Goal: Information Seeking & Learning: Check status

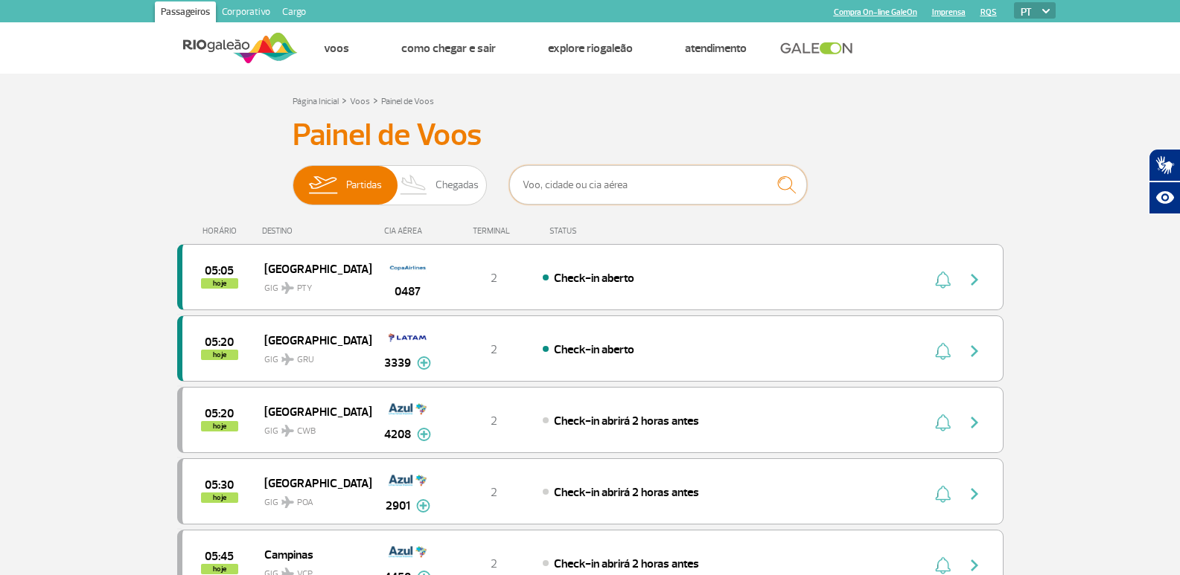
click at [567, 181] on input "text" at bounding box center [658, 184] width 298 height 39
type input "4505"
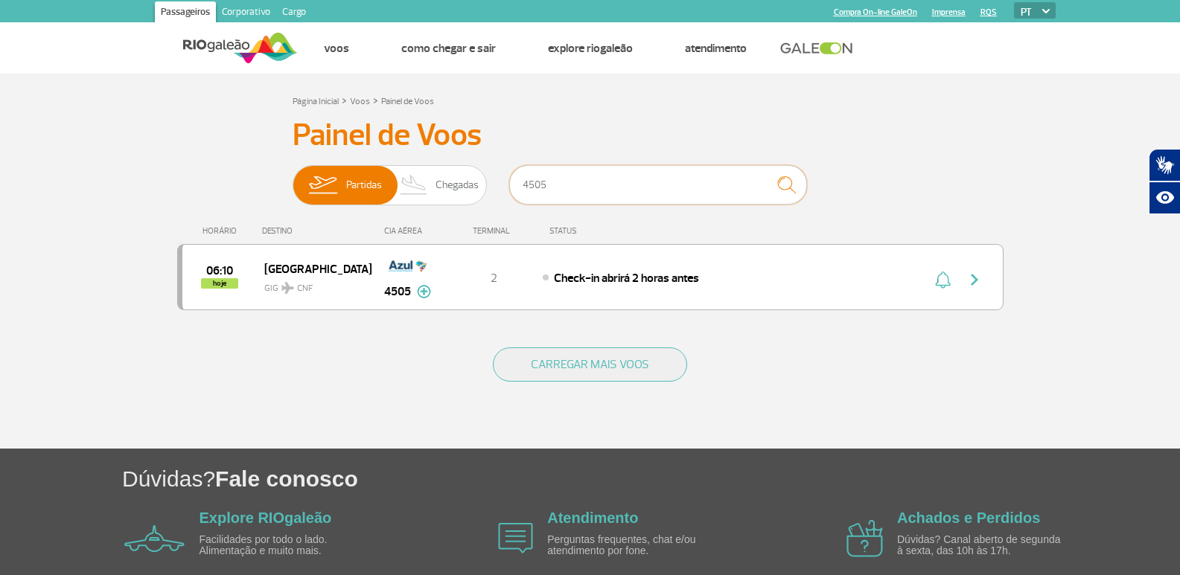
drag, startPoint x: 598, startPoint y: 187, endPoint x: 521, endPoint y: 194, distance: 77.8
click at [521, 194] on input "4505" at bounding box center [658, 184] width 298 height 39
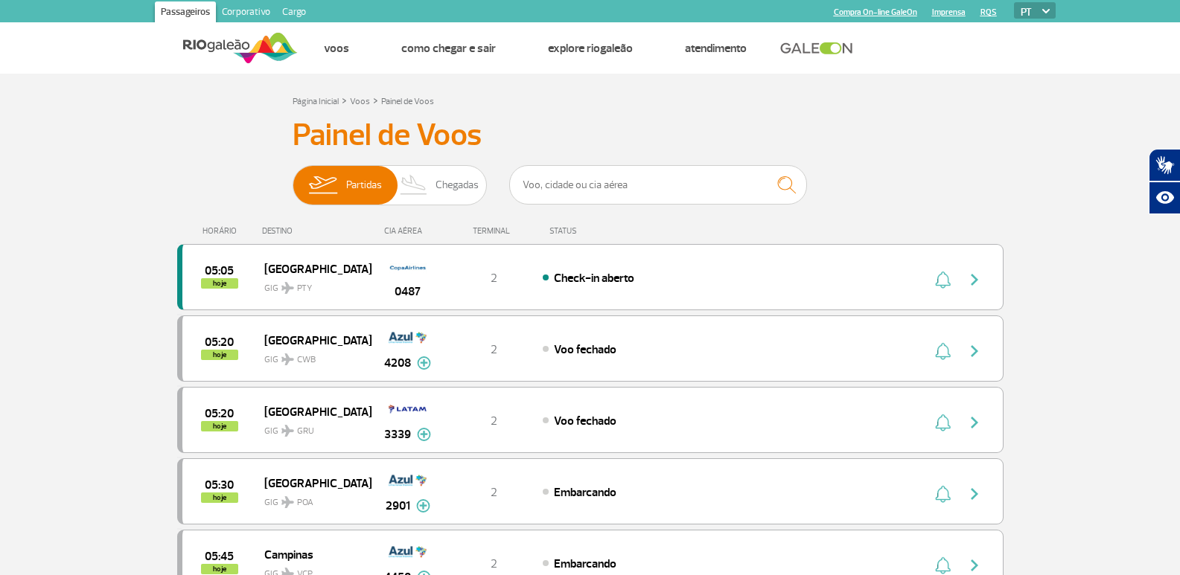
drag, startPoint x: 1048, startPoint y: 147, endPoint x: 1009, endPoint y: 147, distance: 39.5
click at [588, 180] on input "text" at bounding box center [658, 184] width 298 height 39
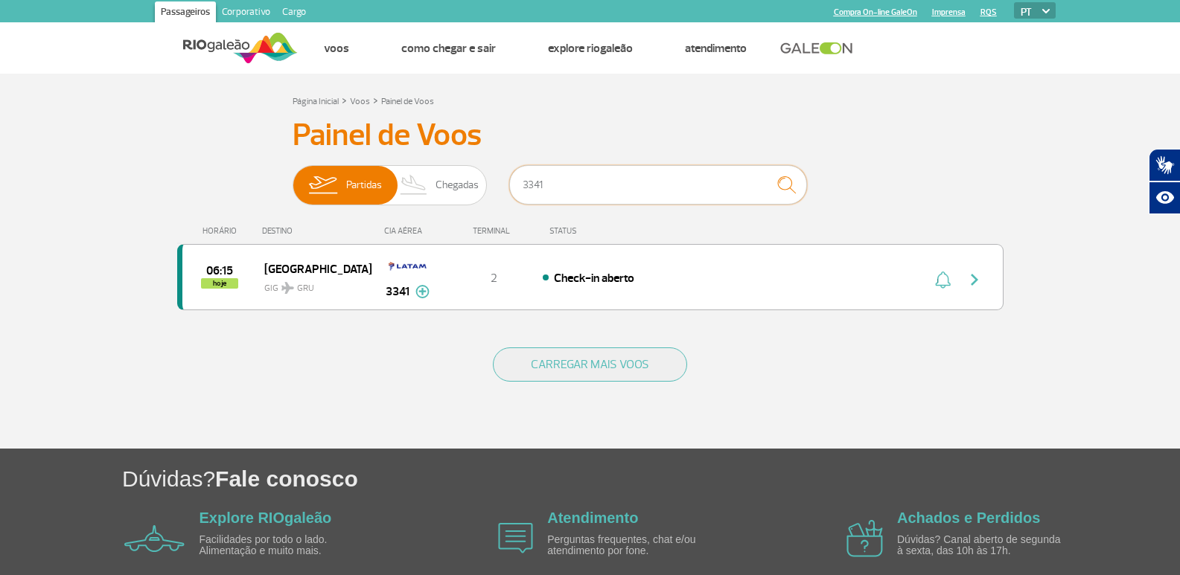
type input "3341"
click at [67, 177] on section "Página Inicial > Voos > Painel de Voos Painel de Voos Partidas Chegadas 3341 06…" at bounding box center [590, 261] width 1180 height 375
drag, startPoint x: 656, startPoint y: 180, endPoint x: 502, endPoint y: 185, distance: 154.9
click at [502, 185] on div "Partidas Chegadas 3341" at bounding box center [590, 187] width 595 height 45
click at [957, 130] on div "Painel de Voos Partidas Chegadas 06:15 hoje [GEOGRAPHIC_DATA] GIG GRU 3341 Parc…" at bounding box center [590, 223] width 826 height 212
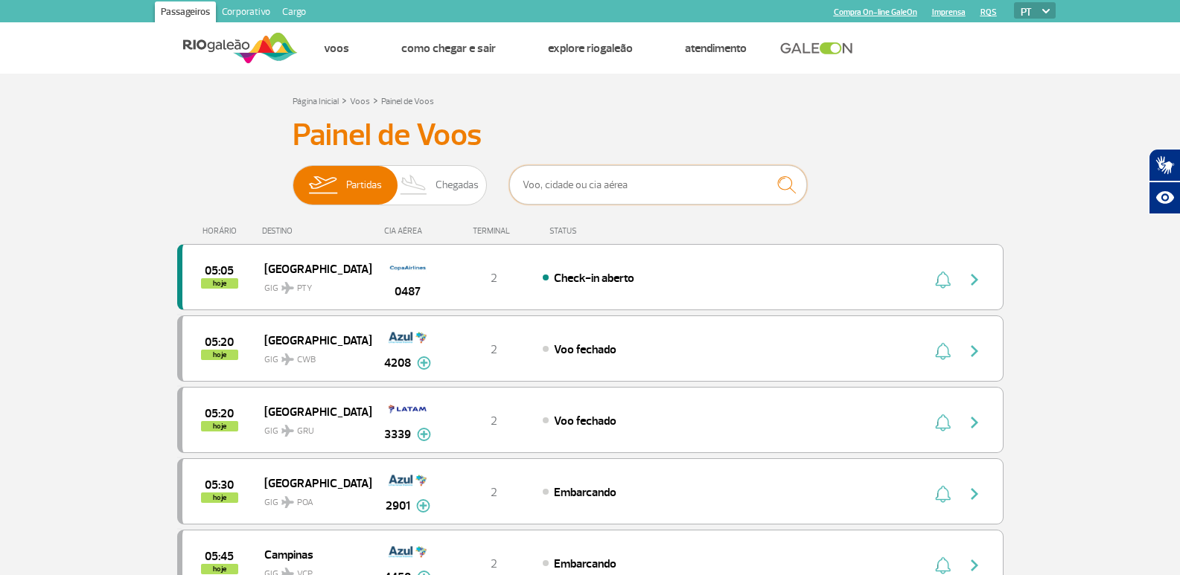
click at [554, 183] on input "text" at bounding box center [658, 184] width 298 height 39
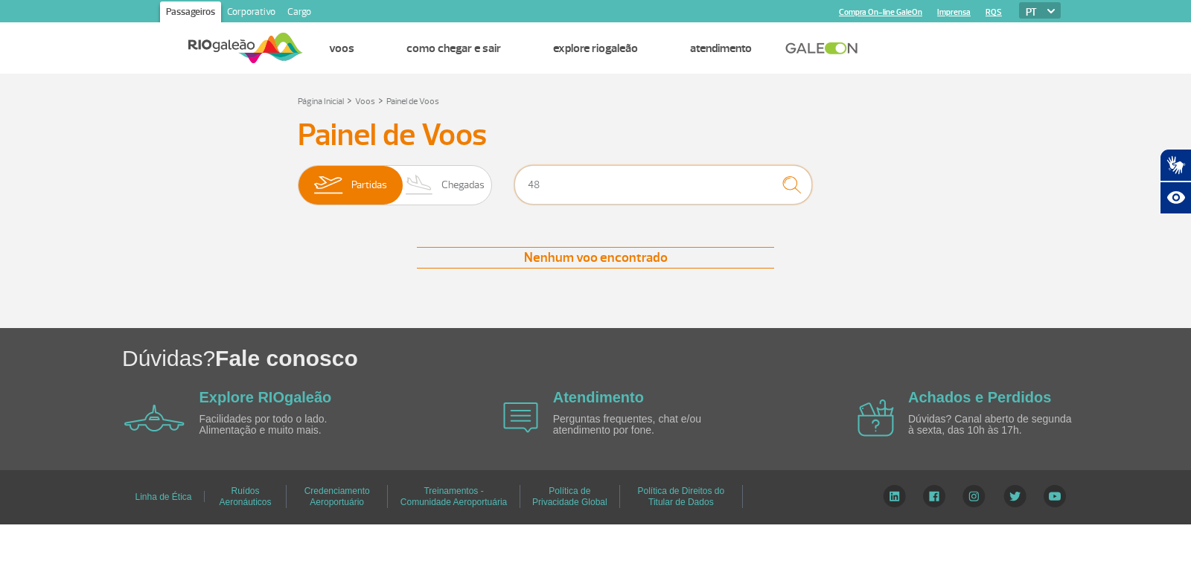
type input "4"
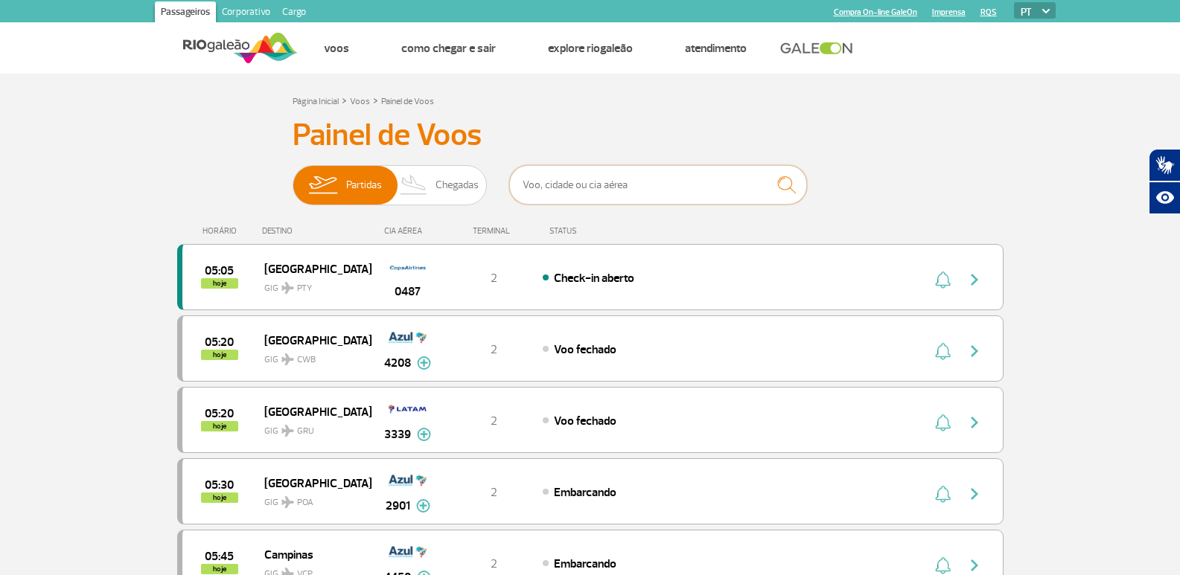
click at [615, 182] on input "text" at bounding box center [658, 184] width 298 height 39
drag, startPoint x: 898, startPoint y: 181, endPoint x: 873, endPoint y: 180, distance: 24.6
click at [588, 175] on input "text" at bounding box center [658, 184] width 298 height 39
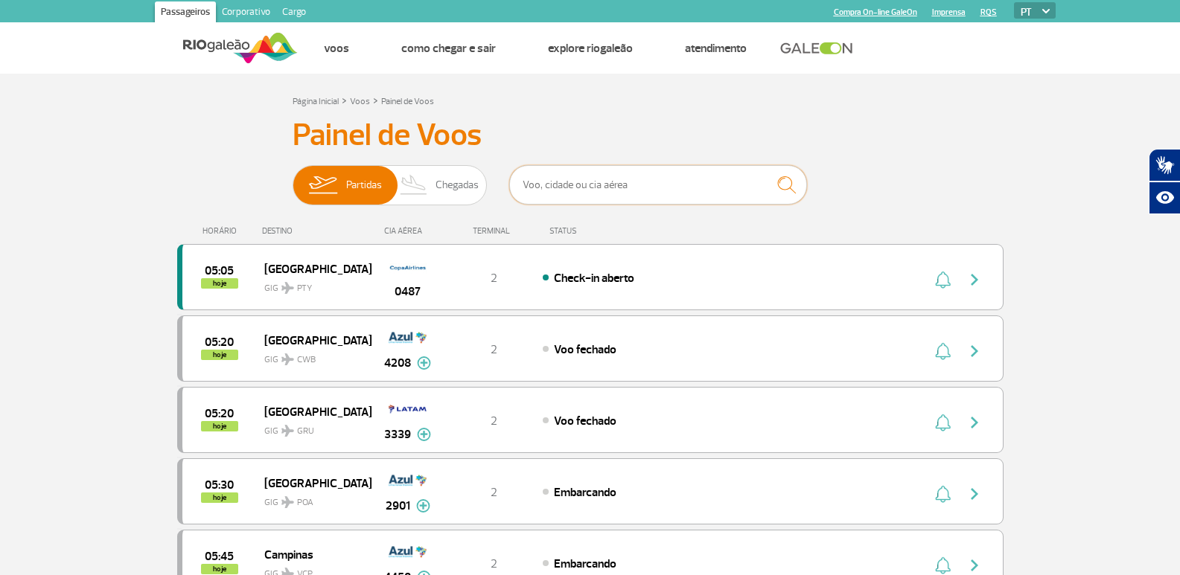
click at [664, 187] on input "text" at bounding box center [658, 184] width 298 height 39
drag, startPoint x: 872, startPoint y: 167, endPoint x: 776, endPoint y: 182, distance: 96.4
click at [866, 169] on div "Partidas Chegadas" at bounding box center [590, 187] width 595 height 45
click at [662, 195] on input "text" at bounding box center [658, 184] width 298 height 39
click at [623, 137] on h3 "Painel de Voos" at bounding box center [590, 135] width 595 height 37
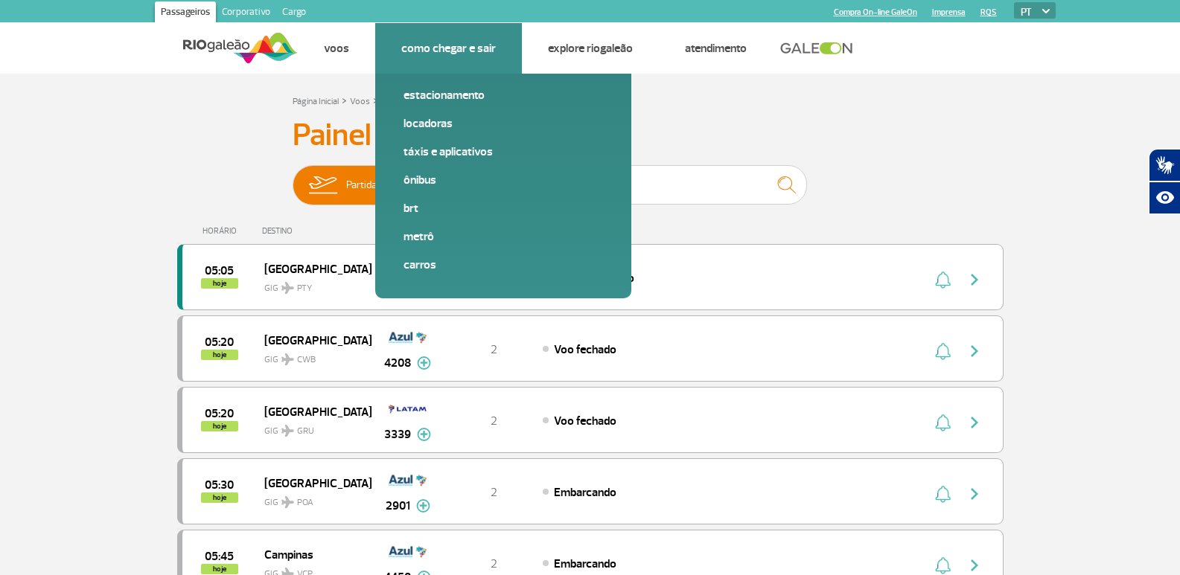
click at [630, 180] on div "Estacionamento Locadoras Táxis e aplicativos Ônibus BRT Metrô Carros" at bounding box center [503, 186] width 256 height 225
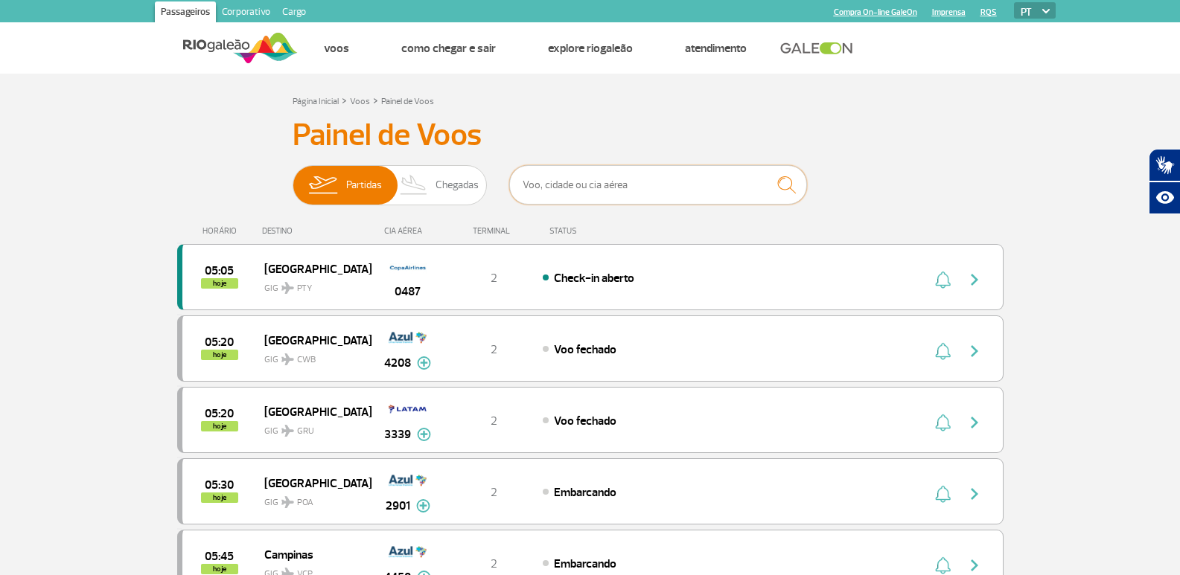
click at [655, 188] on input "text" at bounding box center [658, 184] width 298 height 39
type input "7711"
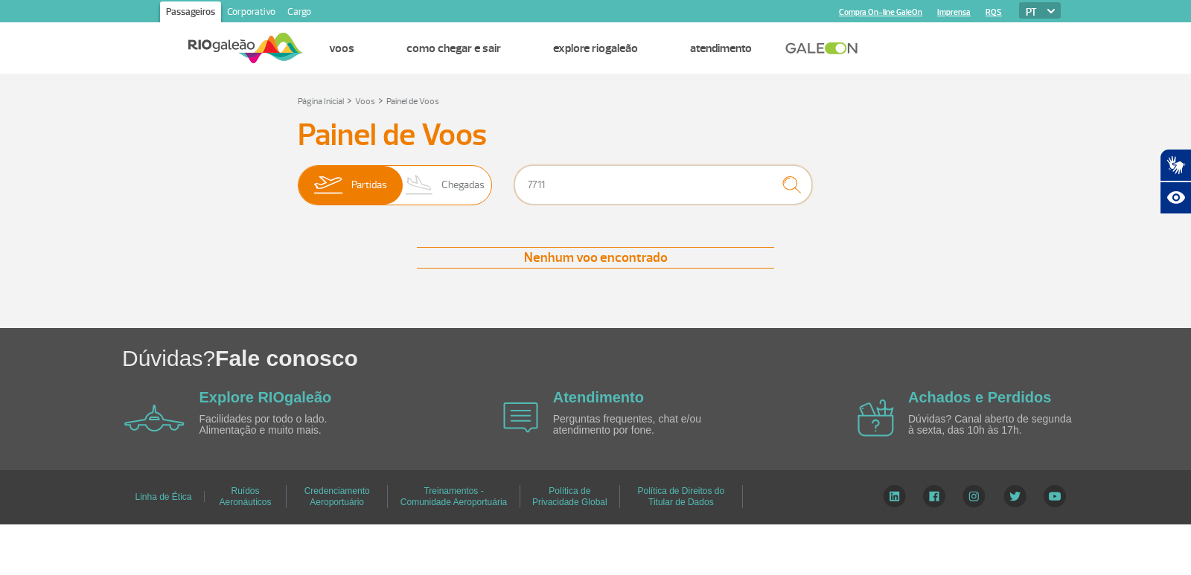
drag, startPoint x: 523, startPoint y: 202, endPoint x: 487, endPoint y: 189, distance: 38.6
click at [487, 189] on div "Partidas Chegadas 7711" at bounding box center [595, 187] width 595 height 45
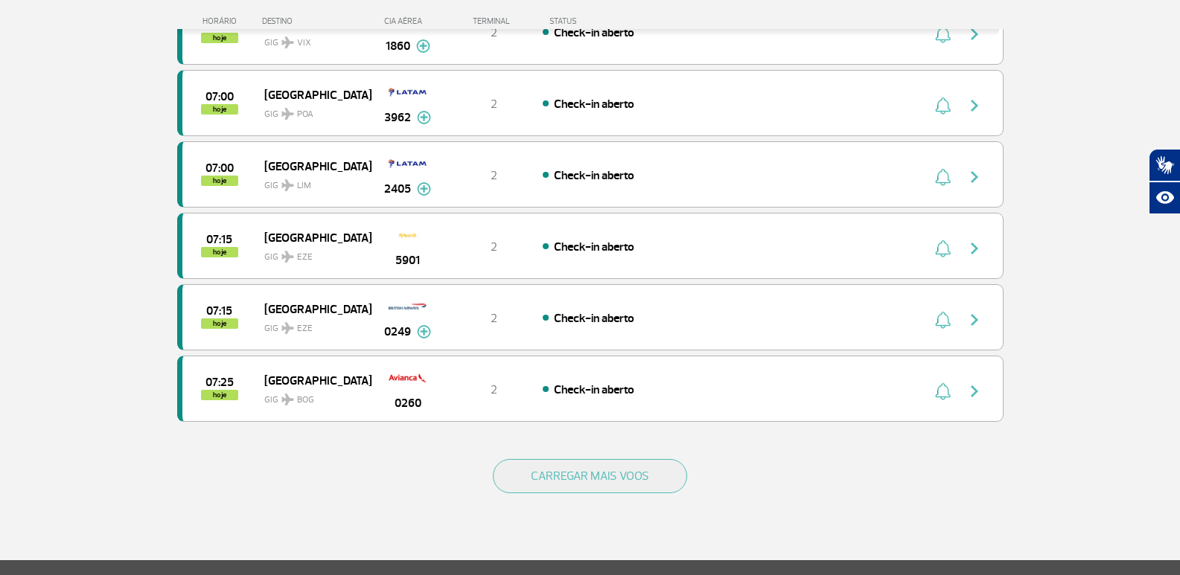
scroll to position [1265, 0]
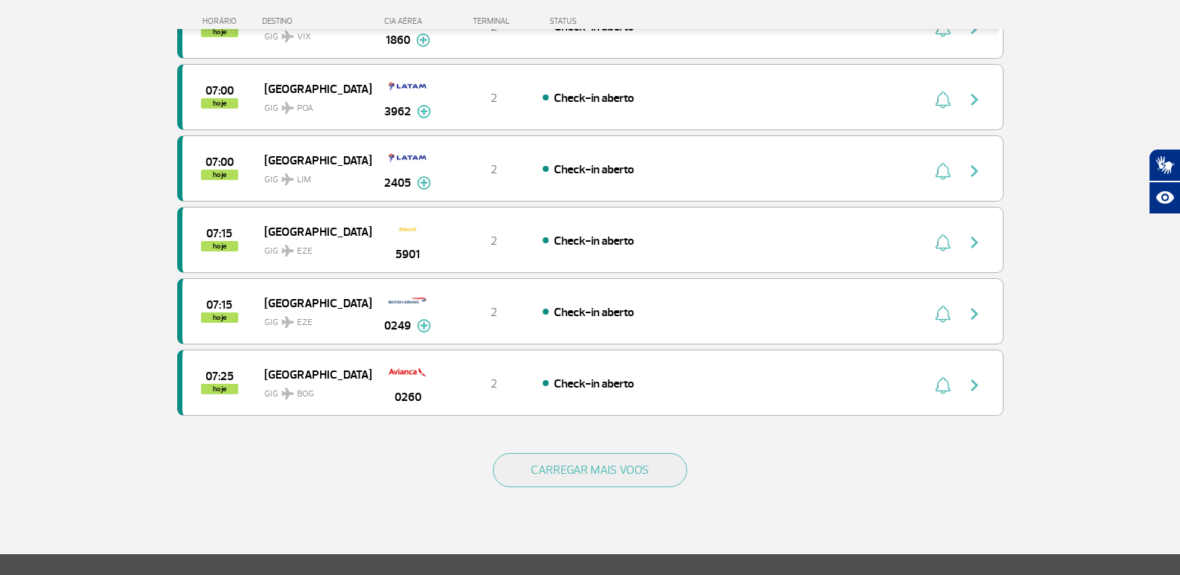
drag, startPoint x: 587, startPoint y: 470, endPoint x: 58, endPoint y: 387, distance: 535.0
click at [584, 470] on button "CARREGAR MAIS VOOS" at bounding box center [590, 470] width 194 height 34
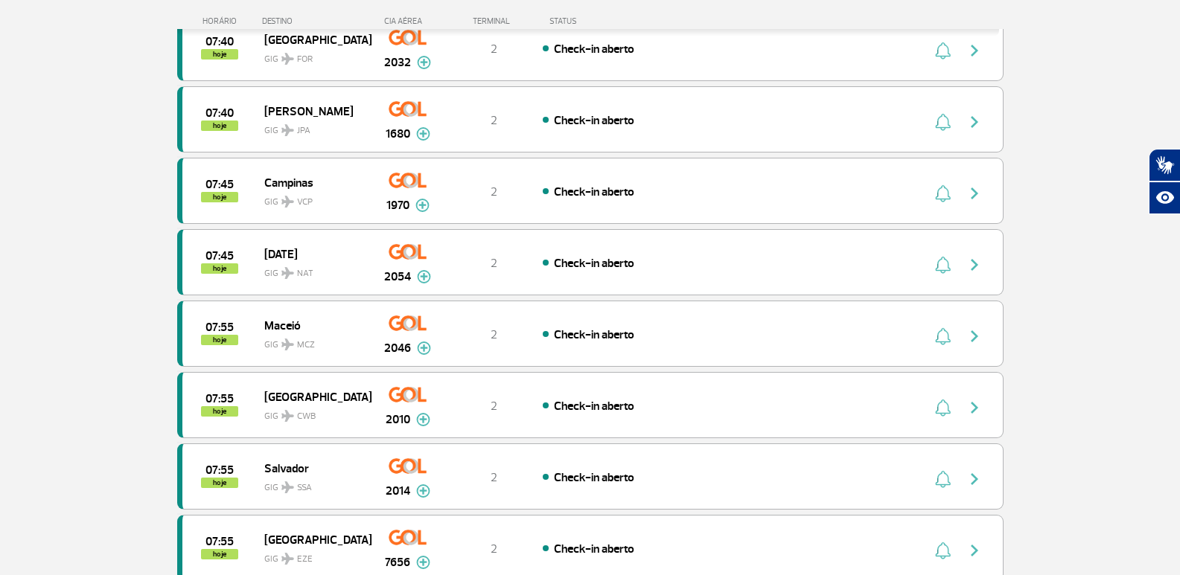
scroll to position [0, 0]
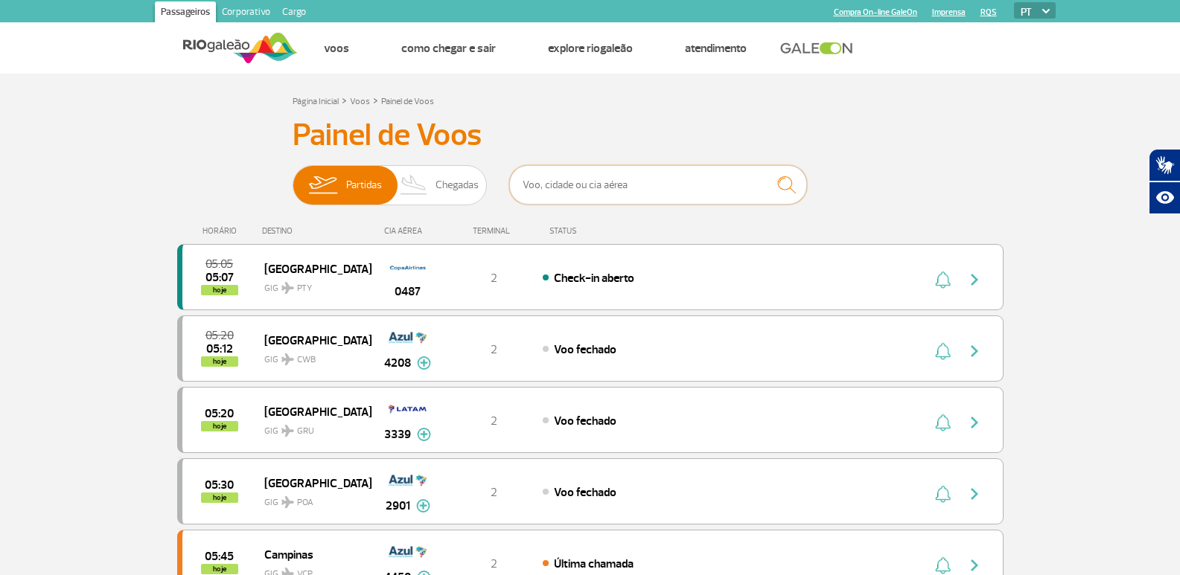
click at [623, 179] on input "text" at bounding box center [658, 184] width 298 height 39
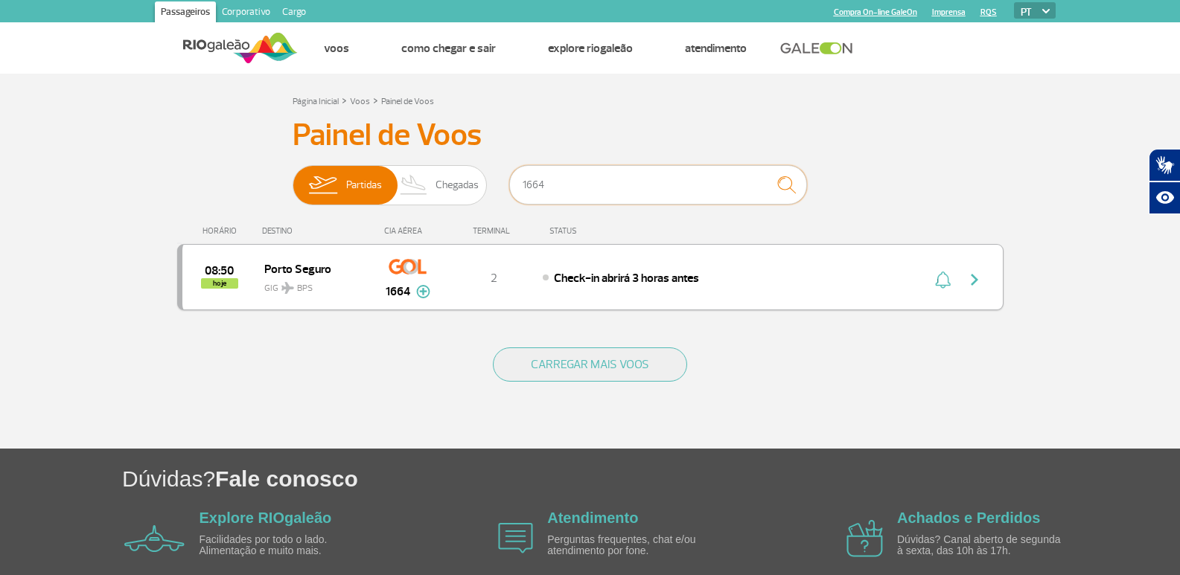
type input "1664"
click at [979, 271] on img "button" at bounding box center [974, 280] width 18 height 18
click at [973, 278] on img "button" at bounding box center [974, 280] width 18 height 18
click at [887, 287] on div "08:50 hoje [GEOGRAPHIC_DATA] GIG BPS 1664 2 Check-in abrirá 3 horas antes Parce…" at bounding box center [590, 277] width 826 height 66
click at [967, 280] on img "button" at bounding box center [974, 280] width 18 height 18
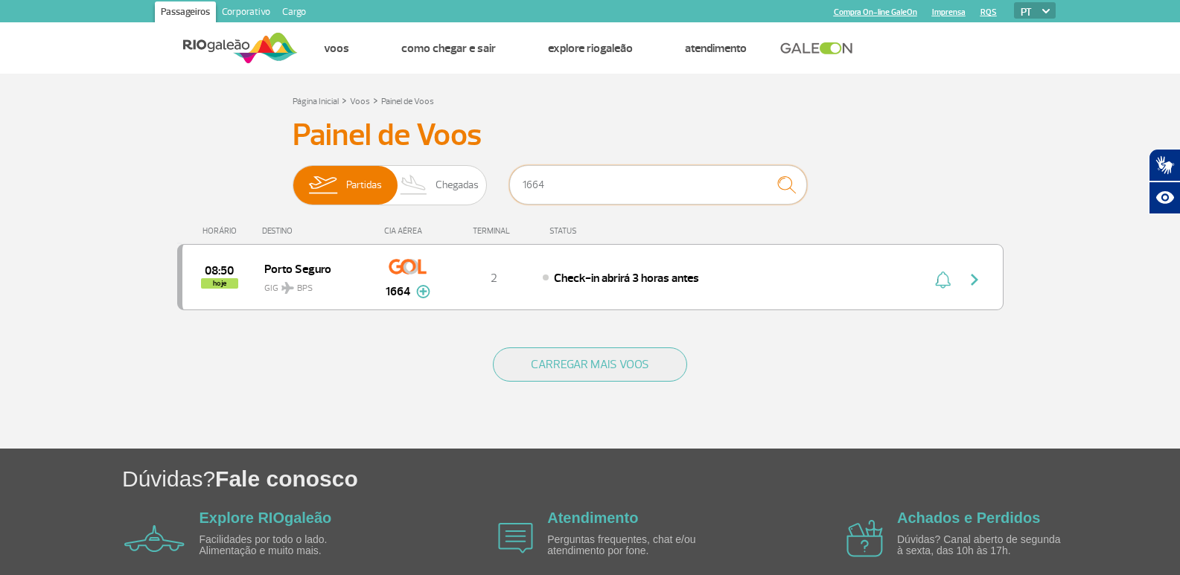
drag, startPoint x: 557, startPoint y: 190, endPoint x: 440, endPoint y: 222, distance: 121.2
click at [440, 222] on div "Painel de Voos Partidas Chegadas 1664 08:50 hoje [GEOGRAPHIC_DATA] GIG BPS 1664…" at bounding box center [590, 223] width 826 height 212
click at [892, 130] on div "Painel de Voos Partidas Chegadas 08:50 hoje [GEOGRAPHIC_DATA] GIG BPS 1664 Parc…" at bounding box center [590, 223] width 826 height 212
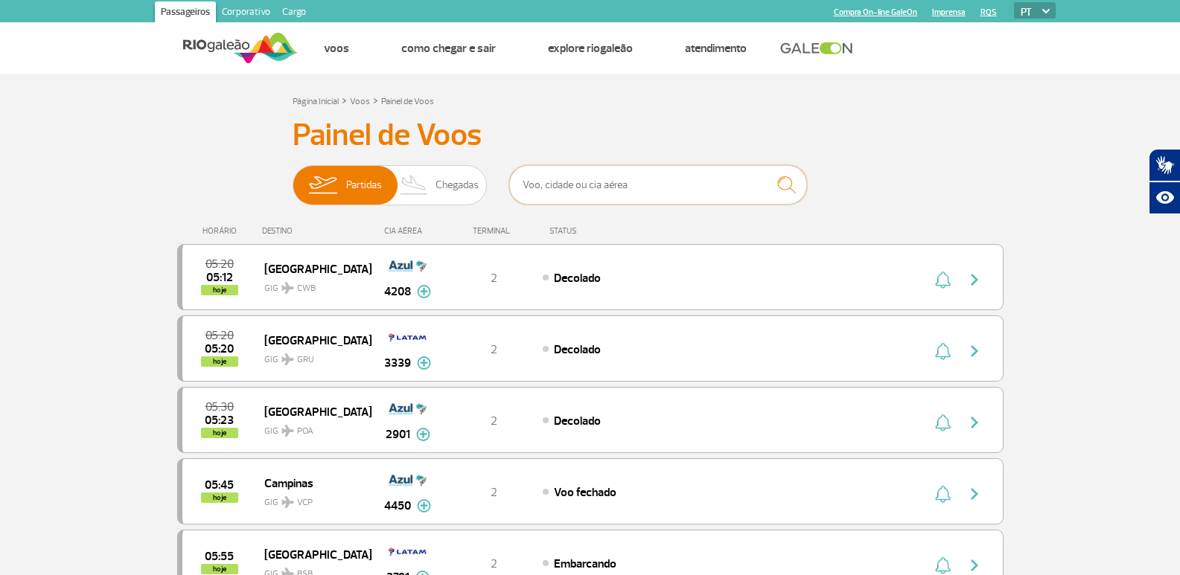
click at [585, 185] on input "text" at bounding box center [658, 184] width 298 height 39
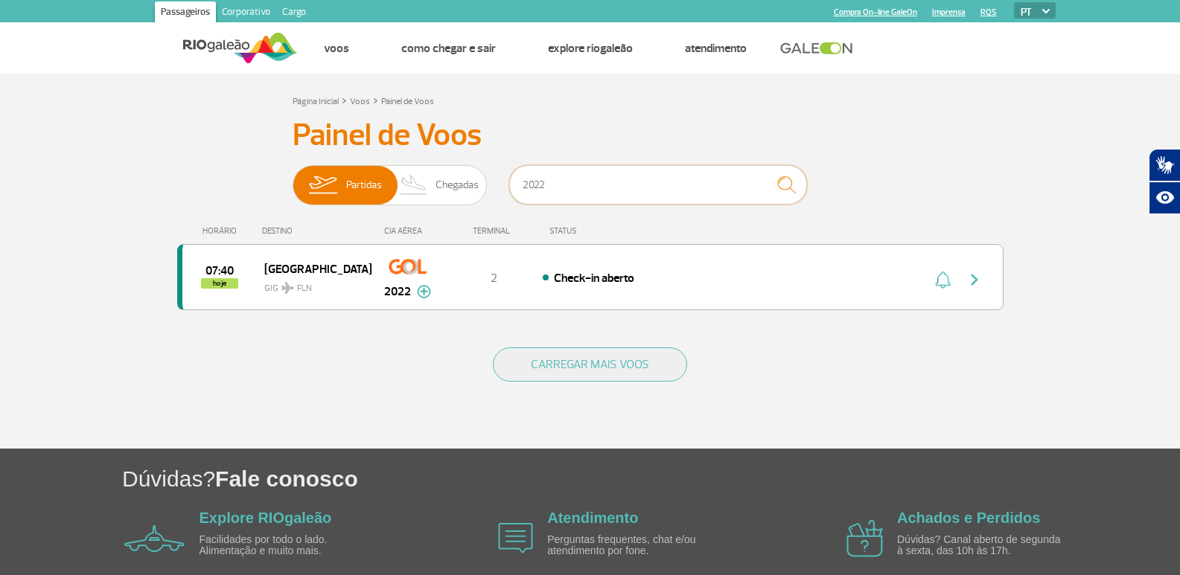
type input "2022"
click at [1055, 377] on section "Página Inicial > Voos > Painel de Voos Painel de Voos Partidas Chegadas 2022 07…" at bounding box center [590, 261] width 1180 height 375
